Goal: Navigation & Orientation: Find specific page/section

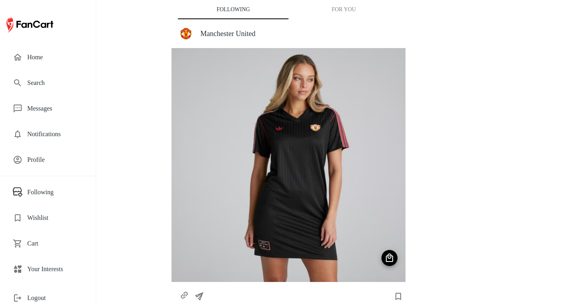
click at [58, 267] on span "Your Interests" at bounding box center [55, 269] width 56 height 10
click at [47, 268] on span "Your Interests" at bounding box center [55, 269] width 56 height 10
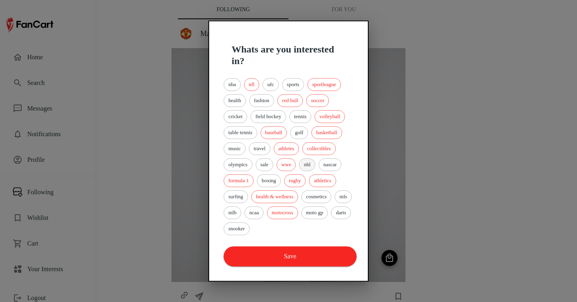
click at [313, 164] on span "nhl" at bounding box center [307, 165] width 16 height 8
click at [308, 131] on span "golf" at bounding box center [298, 133] width 17 height 8
click at [306, 119] on span "tennis" at bounding box center [300, 117] width 21 height 8
click at [326, 101] on span "soccer" at bounding box center [317, 101] width 22 height 8
click at [306, 264] on button "Save" at bounding box center [289, 256] width 133 height 20
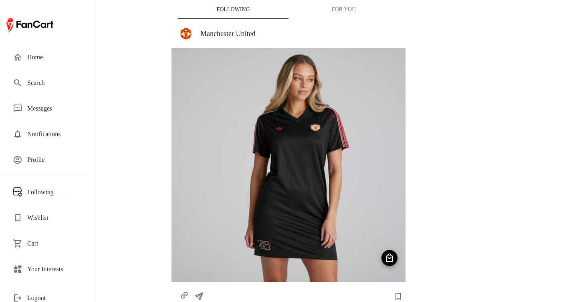
click at [337, 14] on button "For You" at bounding box center [343, 9] width 111 height 19
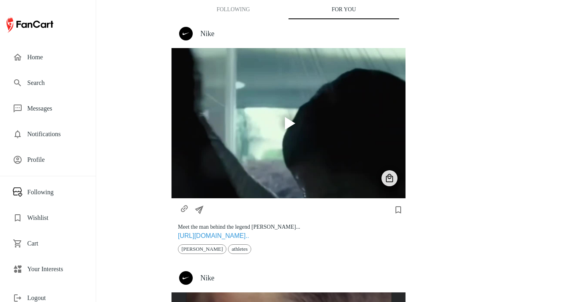
click at [242, 8] on button "Following" at bounding box center [233, 9] width 111 height 19
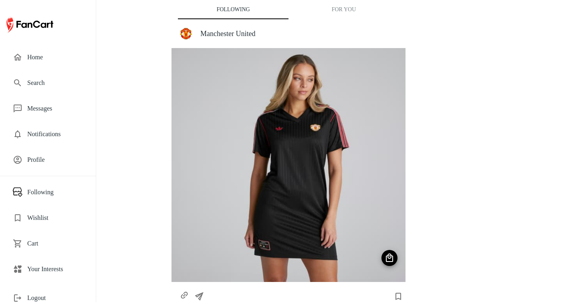
click at [341, 6] on button "For You" at bounding box center [343, 9] width 111 height 19
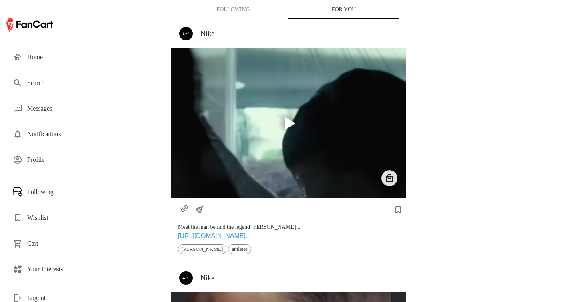
click at [214, 38] on h4 "Nike" at bounding box center [299, 33] width 199 height 9
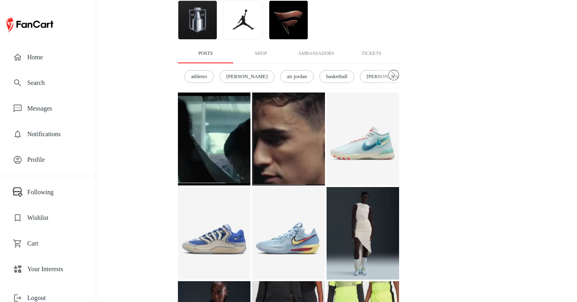
scroll to position [183, 0]
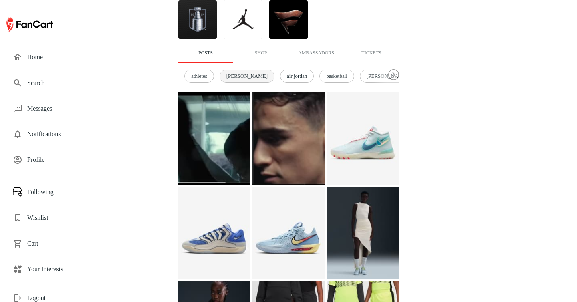
click at [234, 81] on div "[PERSON_NAME]" at bounding box center [246, 76] width 55 height 13
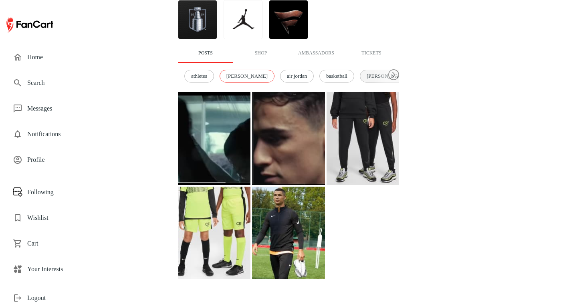
click at [370, 79] on span "[PERSON_NAME]" at bounding box center [387, 76] width 50 height 8
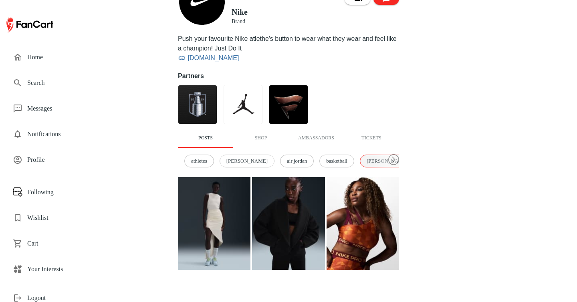
scroll to position [98, 0]
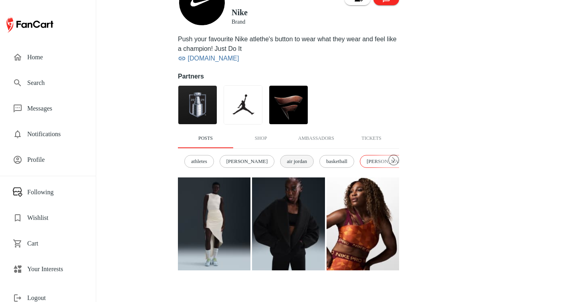
click at [283, 163] on span "air jordan" at bounding box center [296, 161] width 29 height 8
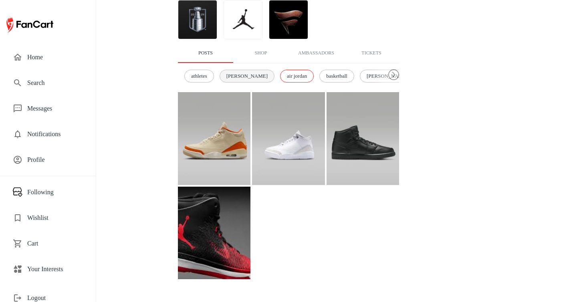
click at [240, 74] on span "[PERSON_NAME]" at bounding box center [247, 76] width 50 height 8
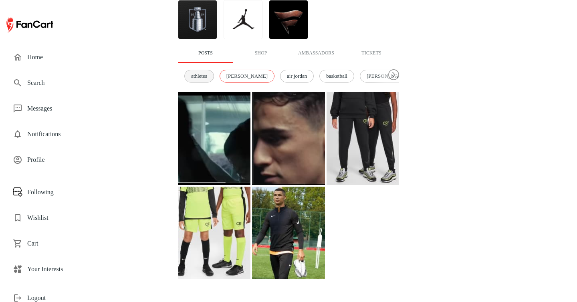
click at [205, 79] on span "athletes" at bounding box center [199, 76] width 25 height 8
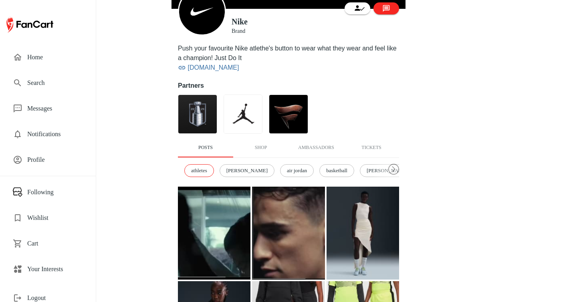
scroll to position [105, 0]
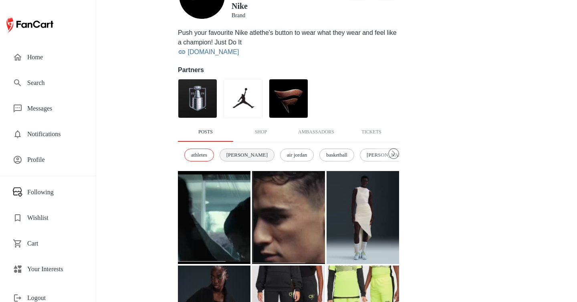
click at [248, 155] on span "[PERSON_NAME]" at bounding box center [247, 155] width 50 height 8
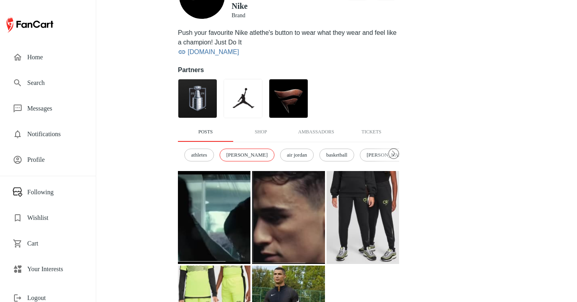
click at [56, 266] on span "Your Interests" at bounding box center [55, 269] width 56 height 10
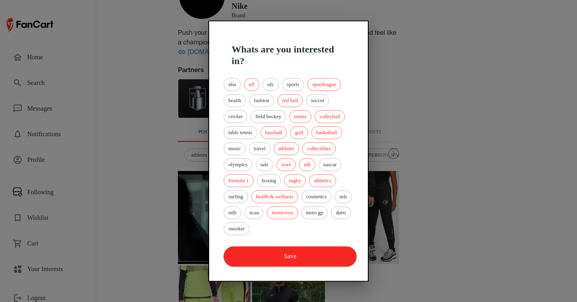
click at [300, 270] on div "Whats are you interested in? nba nfl ufc sports sportleague health fashion red …" at bounding box center [288, 150] width 160 height 261
click at [306, 254] on button "Save" at bounding box center [289, 256] width 133 height 20
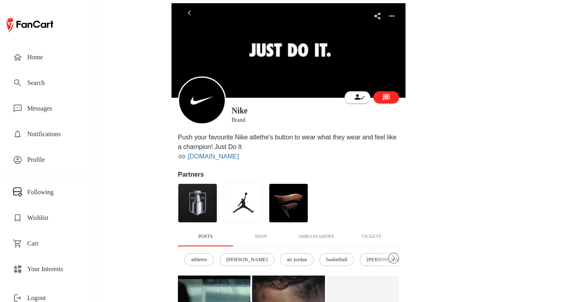
scroll to position [21, 0]
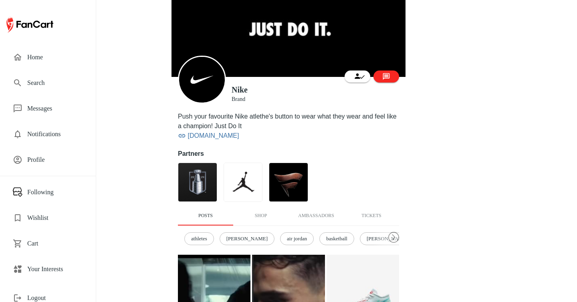
click at [46, 60] on span "Home" at bounding box center [55, 57] width 56 height 10
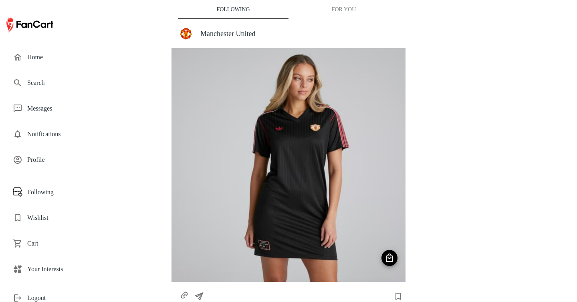
click at [332, 14] on button "For You" at bounding box center [343, 9] width 111 height 19
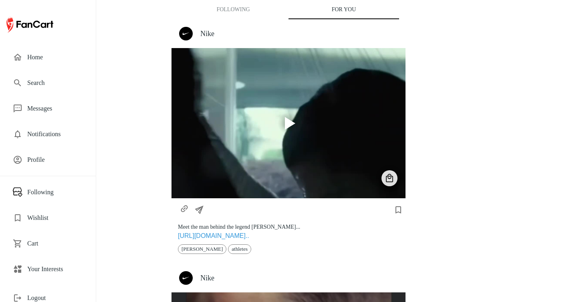
click at [243, 12] on button "Following" at bounding box center [233, 9] width 111 height 19
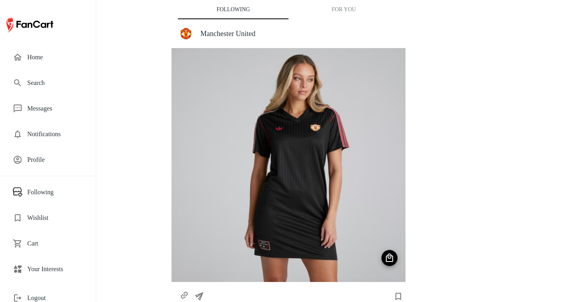
click at [43, 86] on span "Search" at bounding box center [55, 83] width 56 height 10
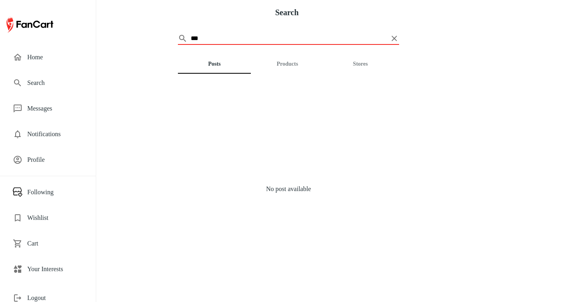
type input "*****"
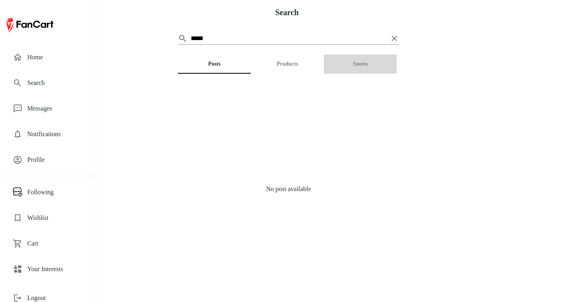
click at [387, 64] on button "Stores" at bounding box center [360, 63] width 73 height 19
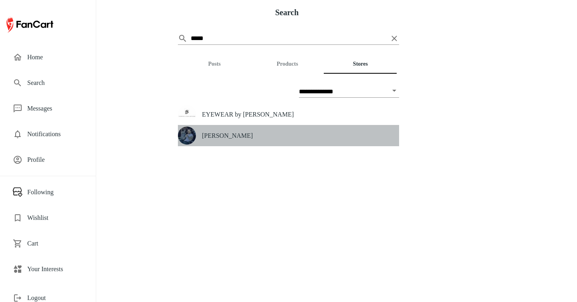
click at [229, 131] on div "[PERSON_NAME]" at bounding box center [288, 135] width 221 height 21
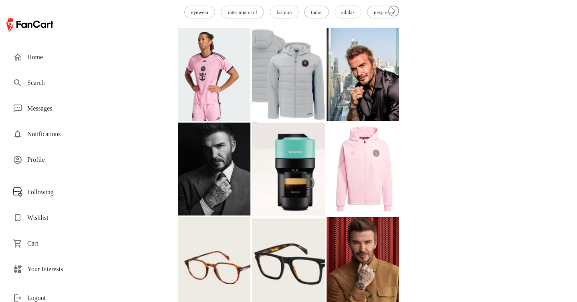
scroll to position [202, 0]
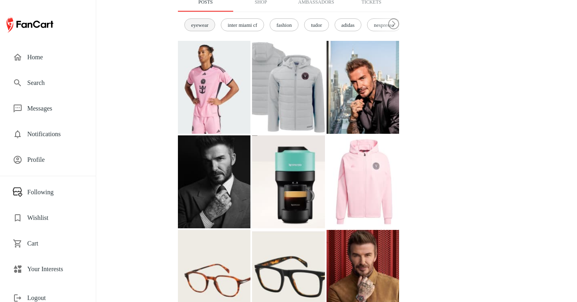
click at [207, 29] on span "eyewear" at bounding box center [200, 25] width 26 height 8
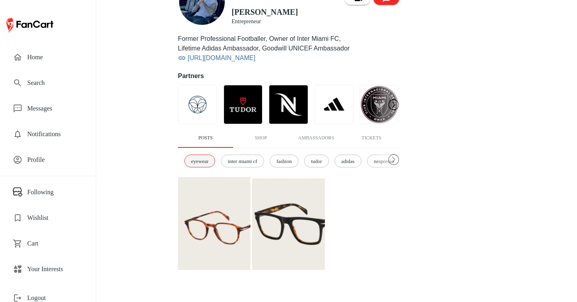
scroll to position [98, 0]
click at [326, 160] on span "tudor" at bounding box center [316, 161] width 20 height 8
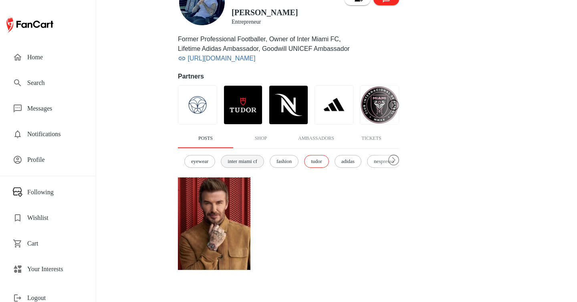
click at [259, 159] on span "inter miami cf" at bounding box center [242, 161] width 38 height 8
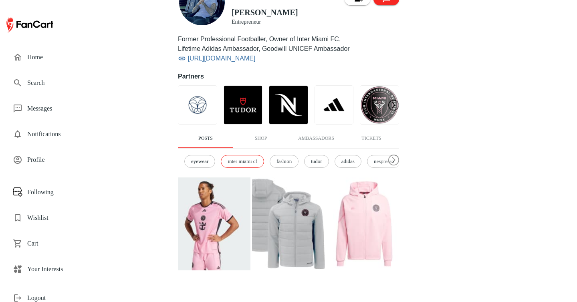
click at [356, 215] on img at bounding box center [362, 223] width 72 height 93
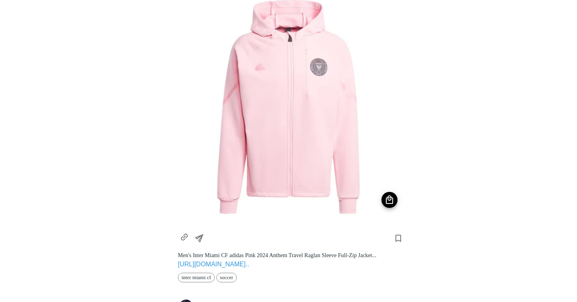
scroll to position [97, 0]
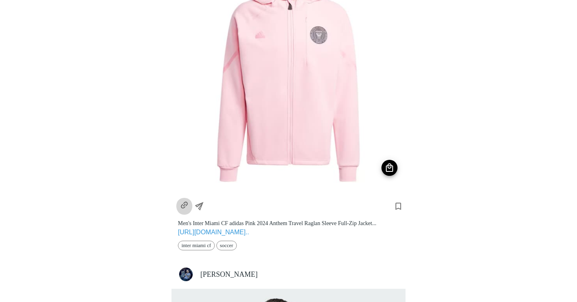
click at [183, 209] on icon "https://www.mlsstore.com/en/inter-miami-cf/mens-inter-miami-cf-adidas-pink-2024…" at bounding box center [184, 205] width 14 height 14
